Goal: Entertainment & Leisure: Browse casually

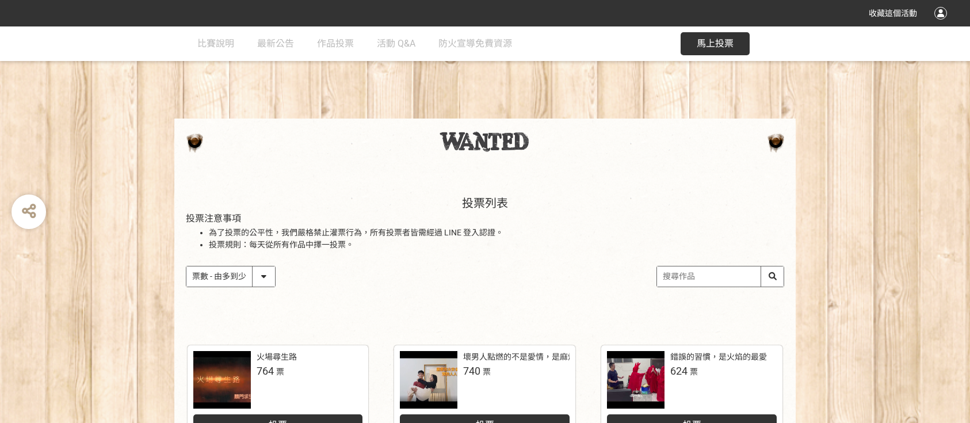
select select "vote"
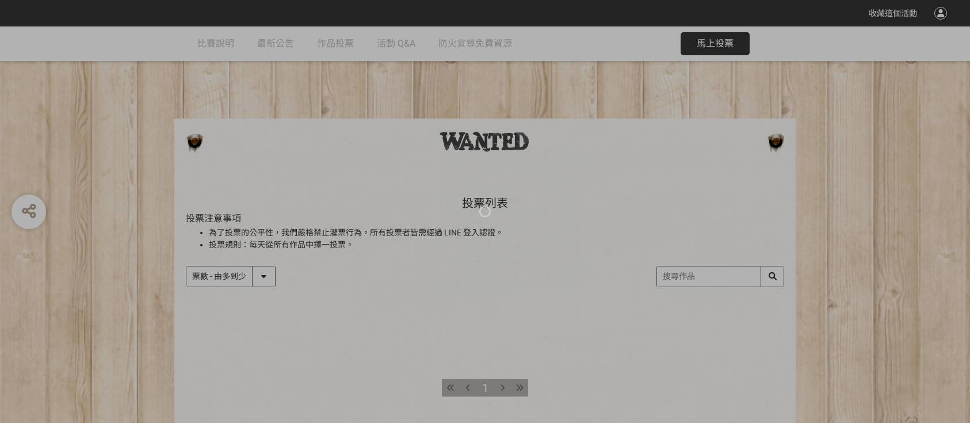
select select "vote"
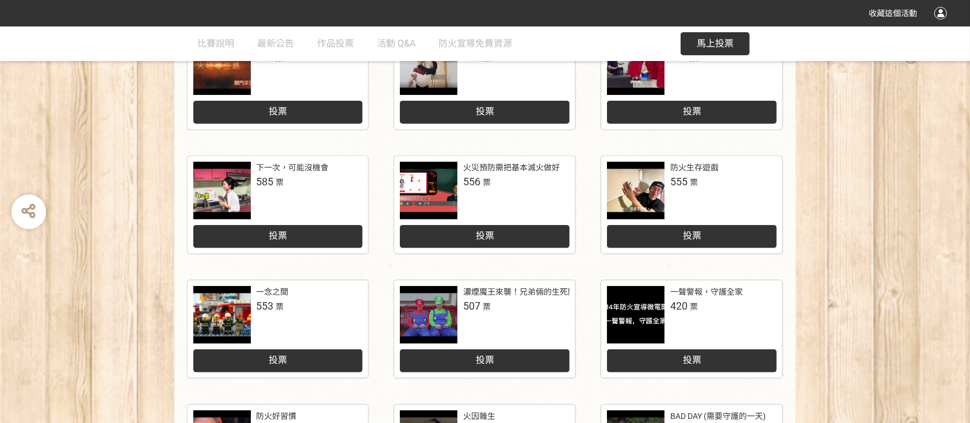
scroll to position [347, 0]
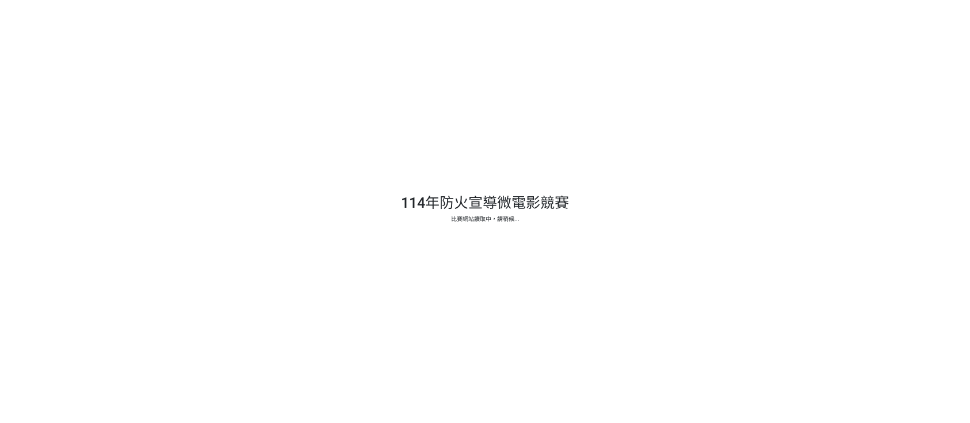
scroll to position [80, 0]
select select "vote"
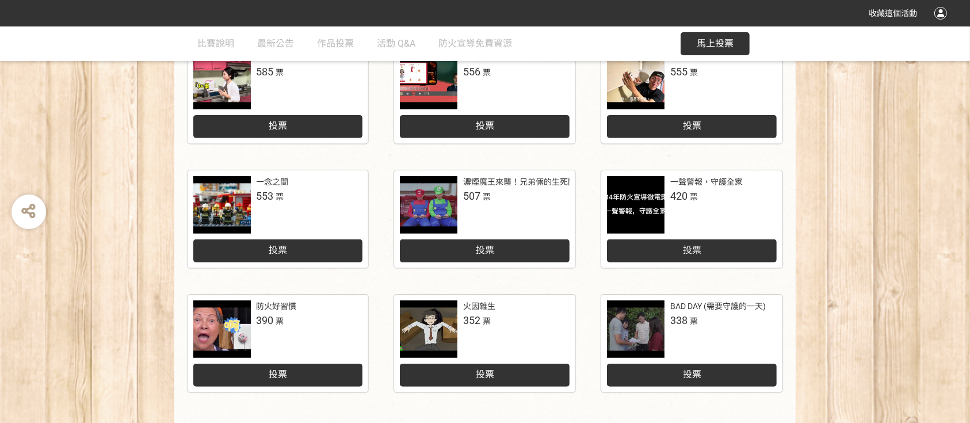
scroll to position [347, 0]
